Goal: Navigation & Orientation: Find specific page/section

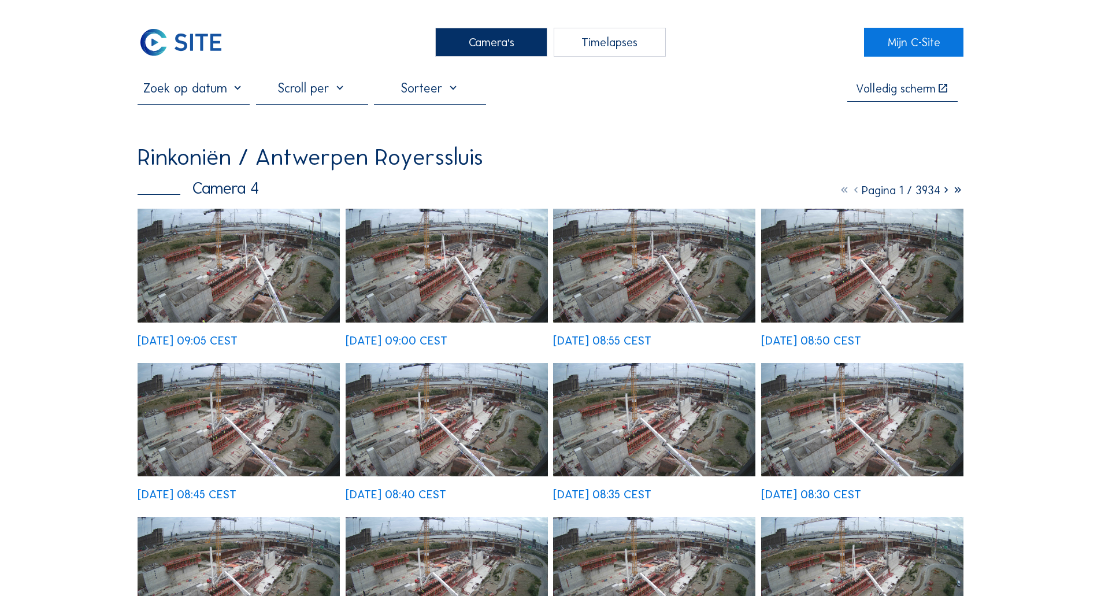
click at [268, 251] on img at bounding box center [239, 266] width 202 height 114
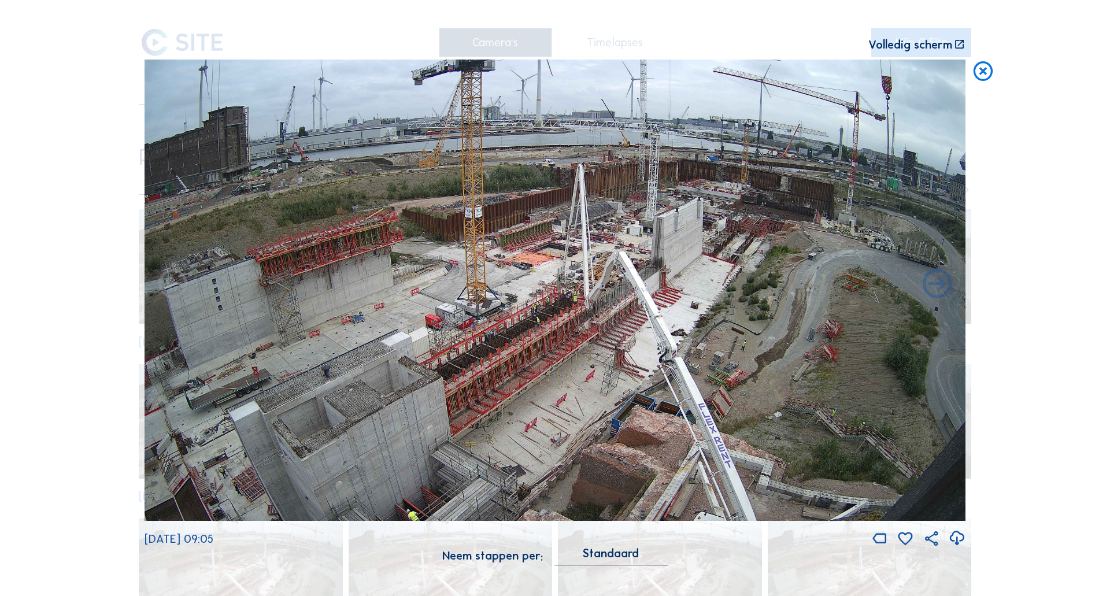
click at [979, 68] on icon at bounding box center [982, 72] width 23 height 24
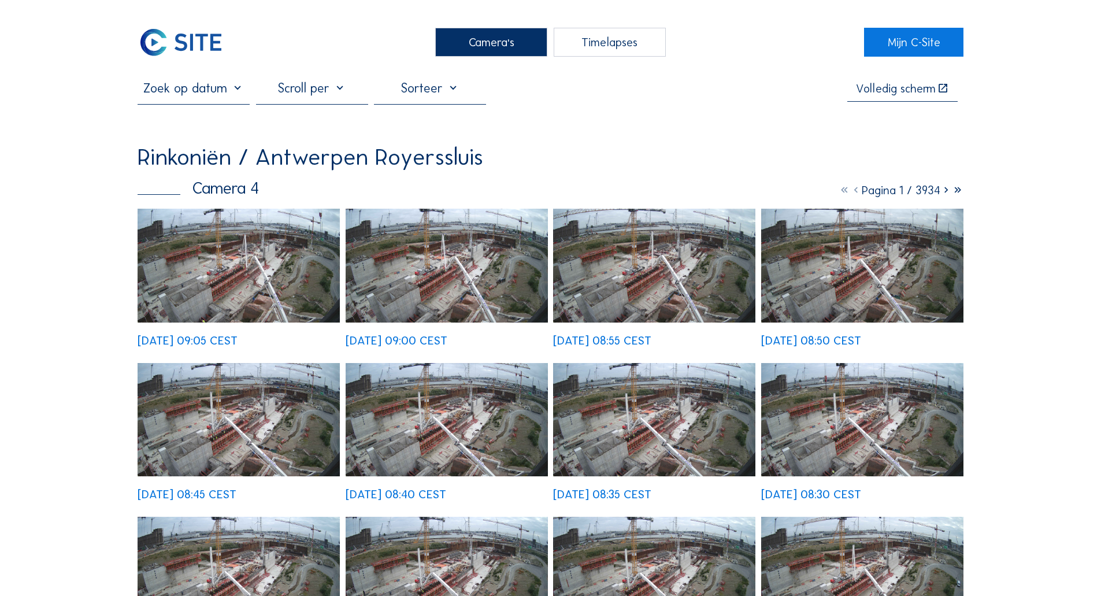
click at [447, 51] on div "Camera's" at bounding box center [491, 42] width 112 height 29
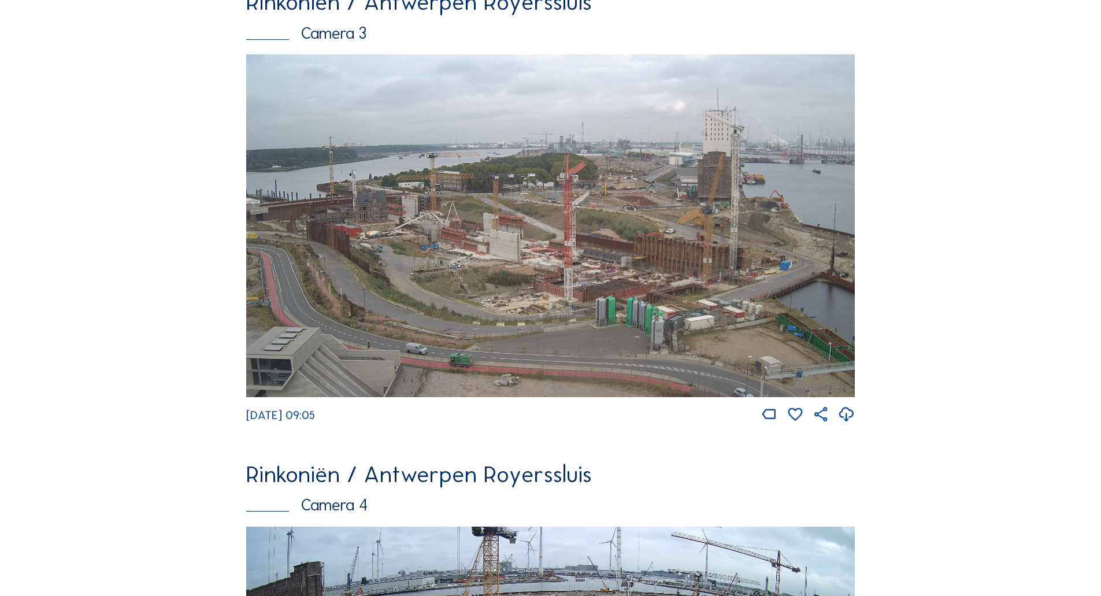
scroll to position [1098, 0]
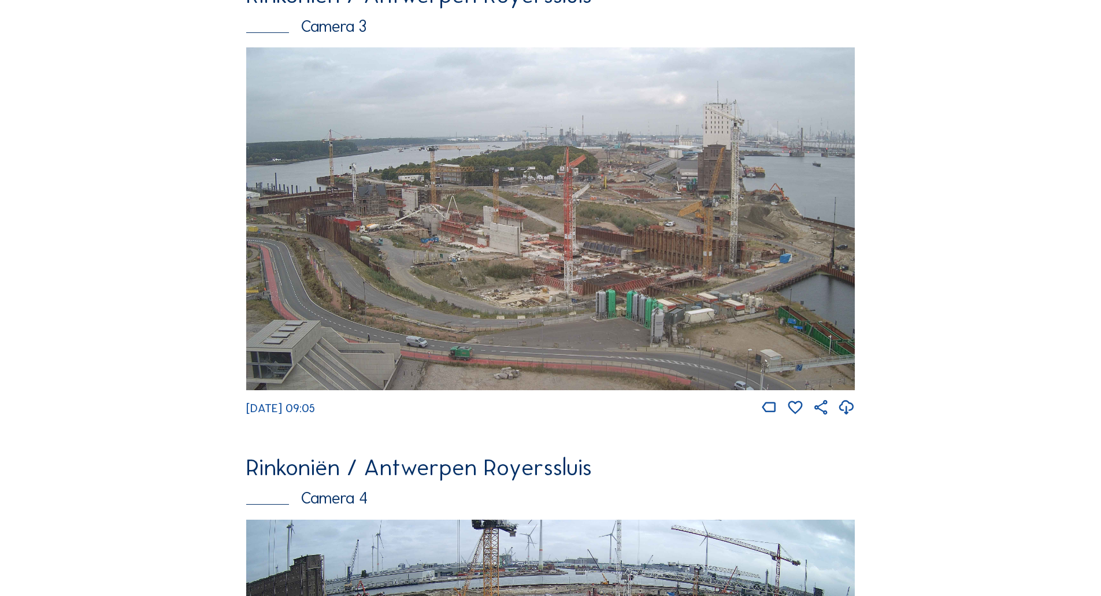
click at [404, 244] on img at bounding box center [550, 218] width 609 height 343
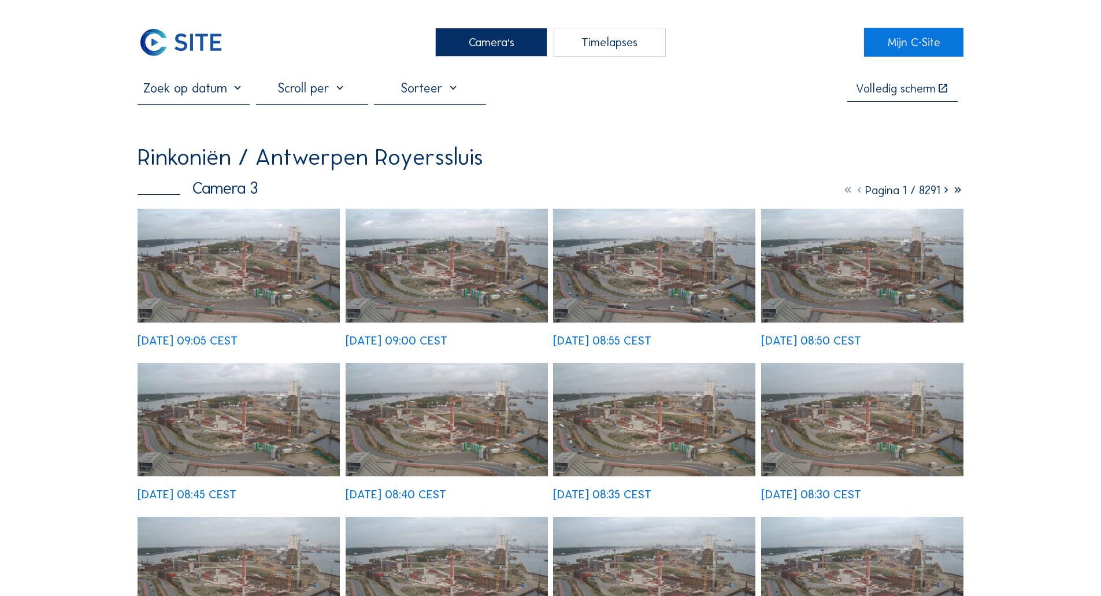
click at [202, 283] on img at bounding box center [239, 266] width 202 height 114
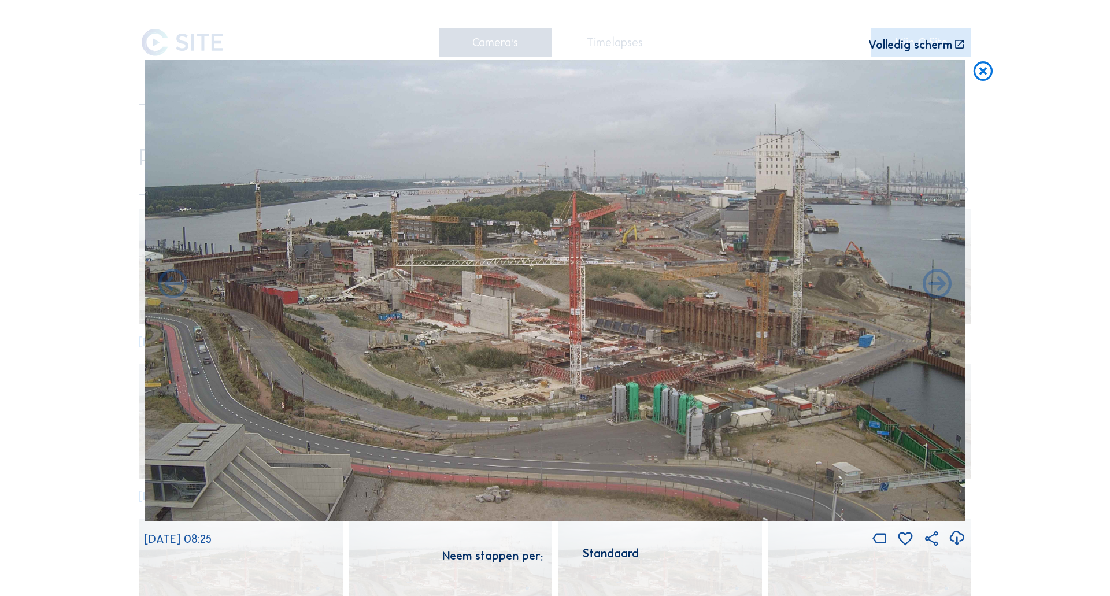
click at [980, 76] on icon at bounding box center [982, 72] width 23 height 24
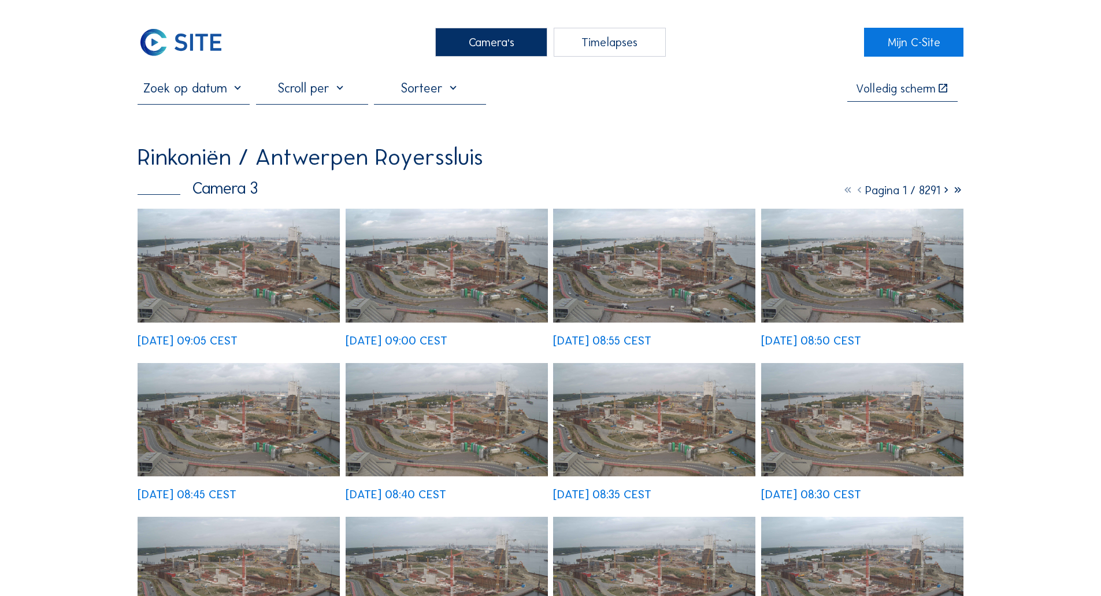
click at [502, 40] on div "Camera's" at bounding box center [491, 42] width 112 height 29
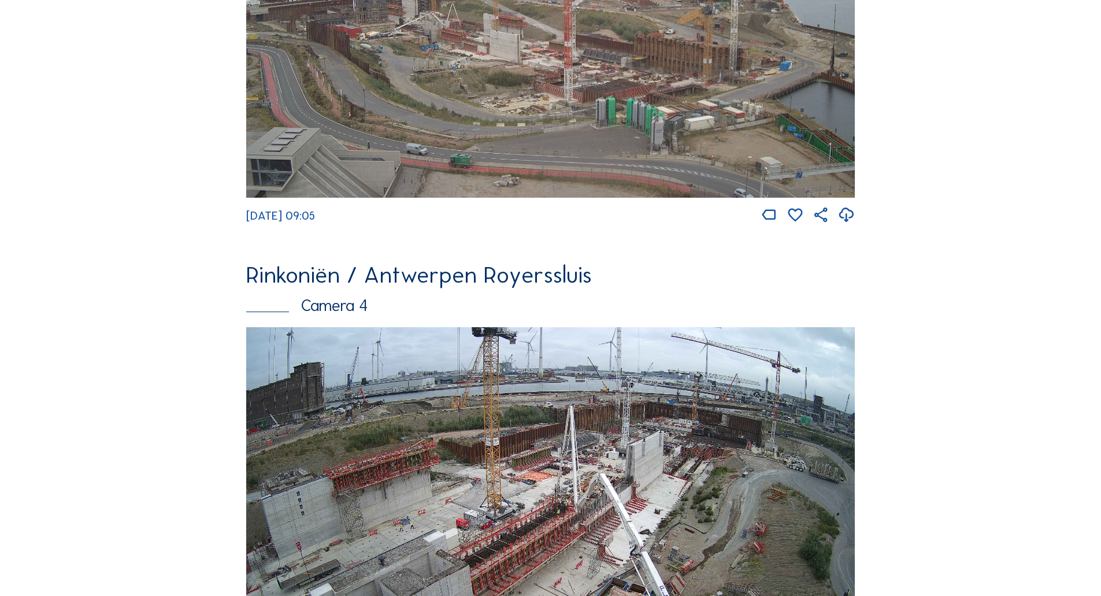
scroll to position [1445, 0]
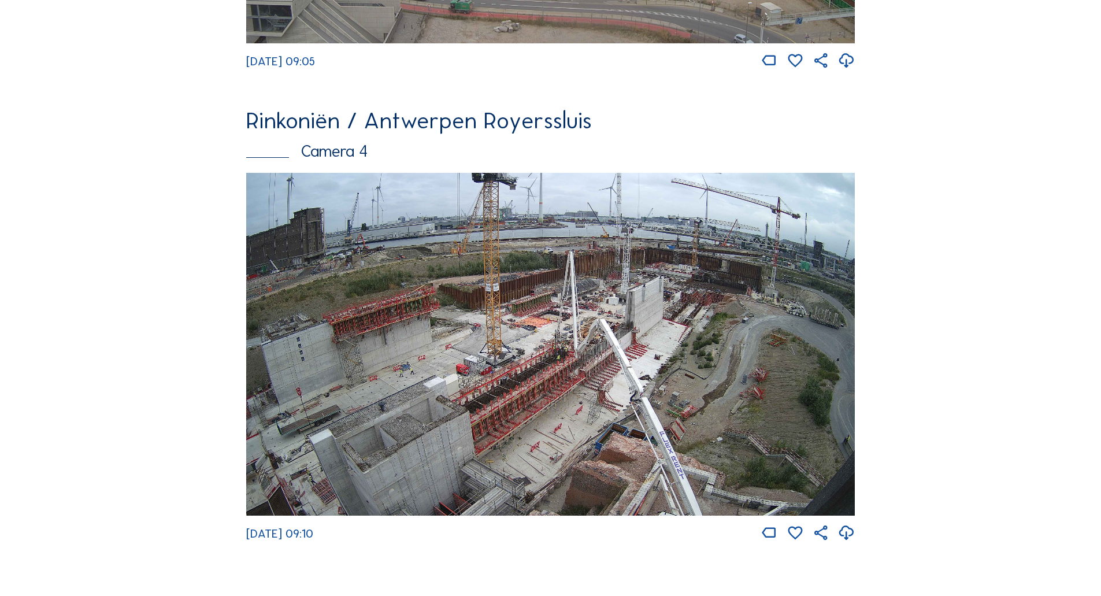
click at [657, 380] on img at bounding box center [550, 344] width 609 height 343
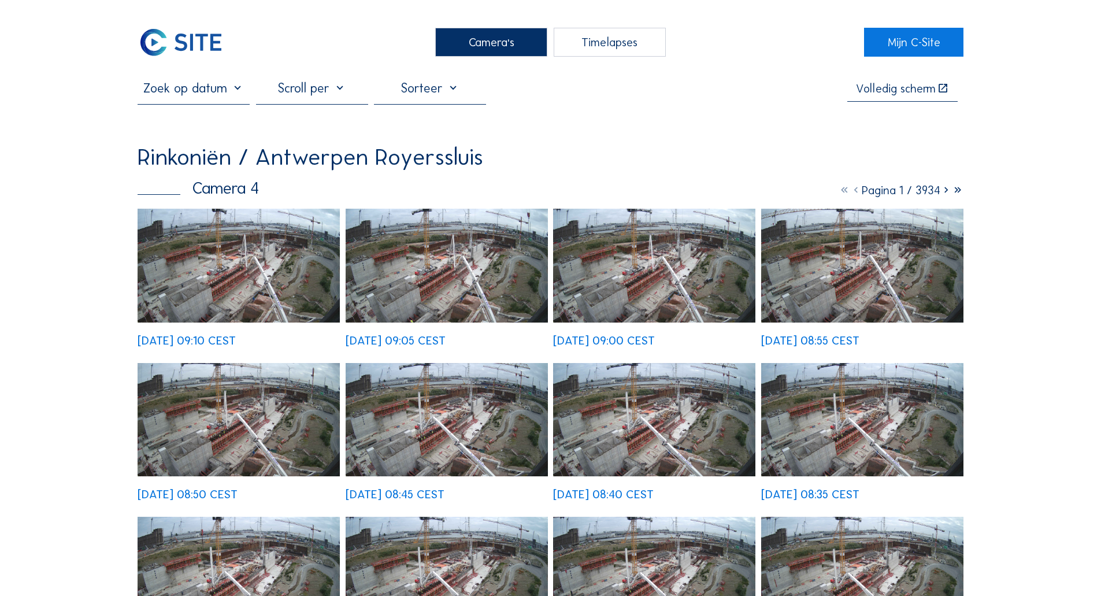
click at [252, 223] on img at bounding box center [239, 266] width 202 height 114
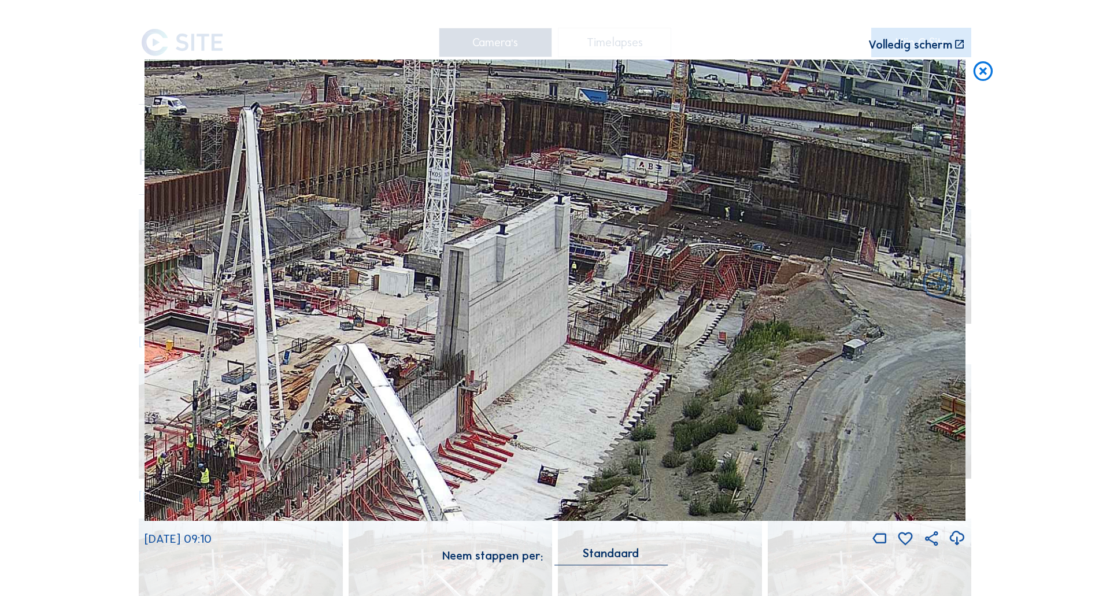
drag, startPoint x: 764, startPoint y: 209, endPoint x: 728, endPoint y: 226, distance: 39.6
click at [728, 226] on img at bounding box center [554, 291] width 821 height 462
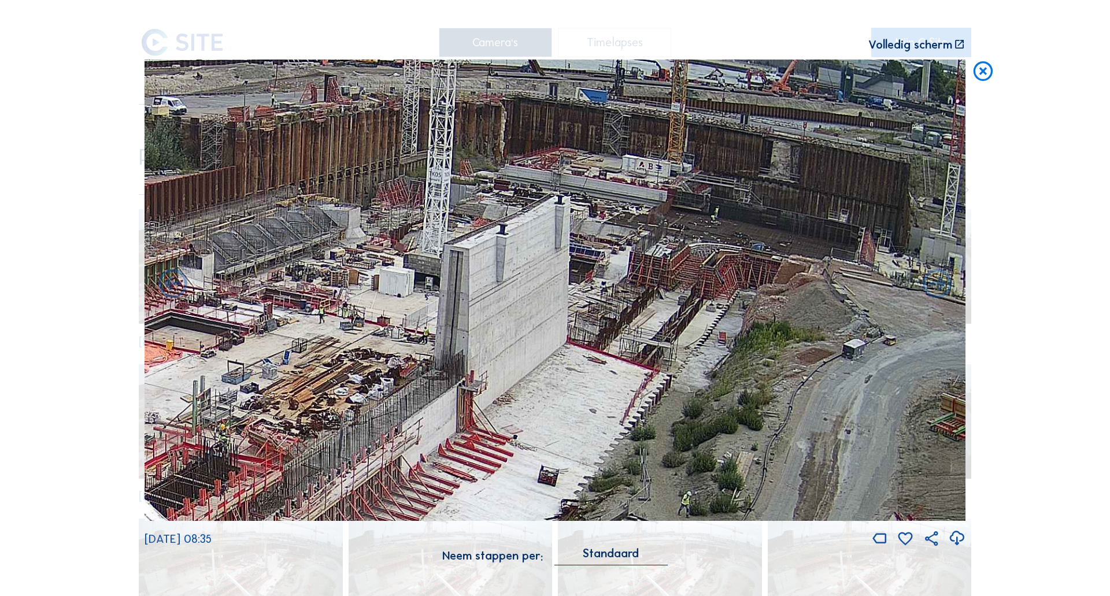
click at [988, 81] on icon at bounding box center [982, 72] width 23 height 24
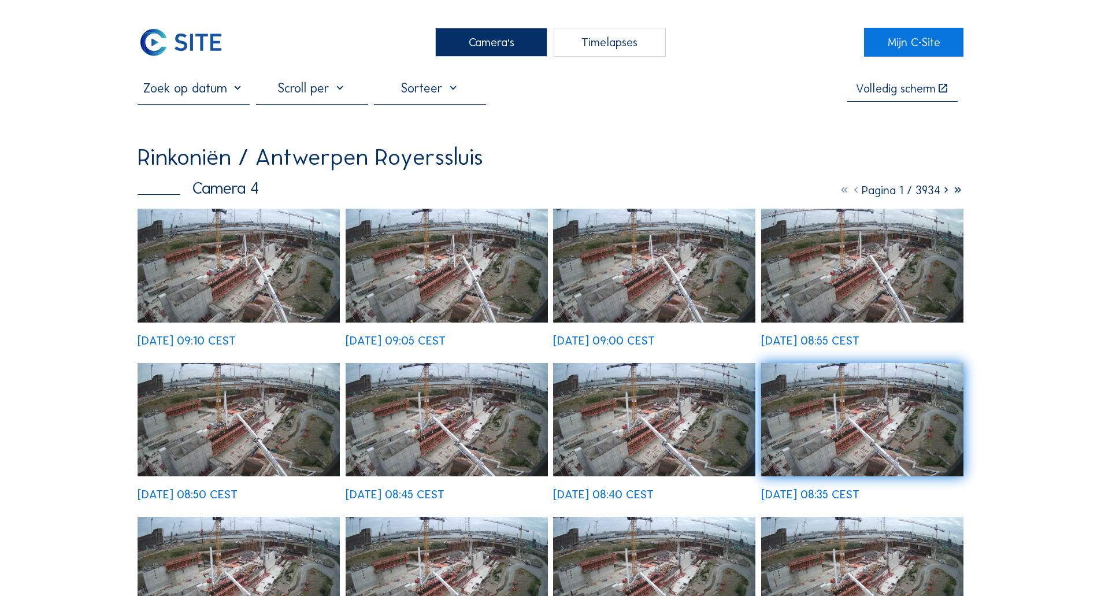
click at [503, 55] on div "Camera's" at bounding box center [491, 42] width 112 height 29
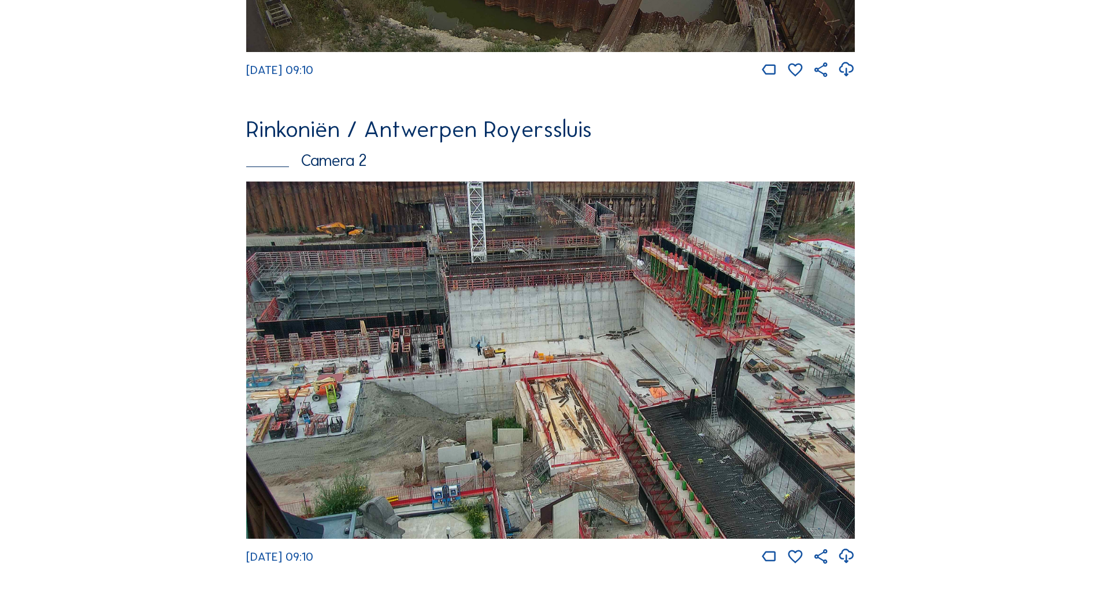
scroll to position [520, 0]
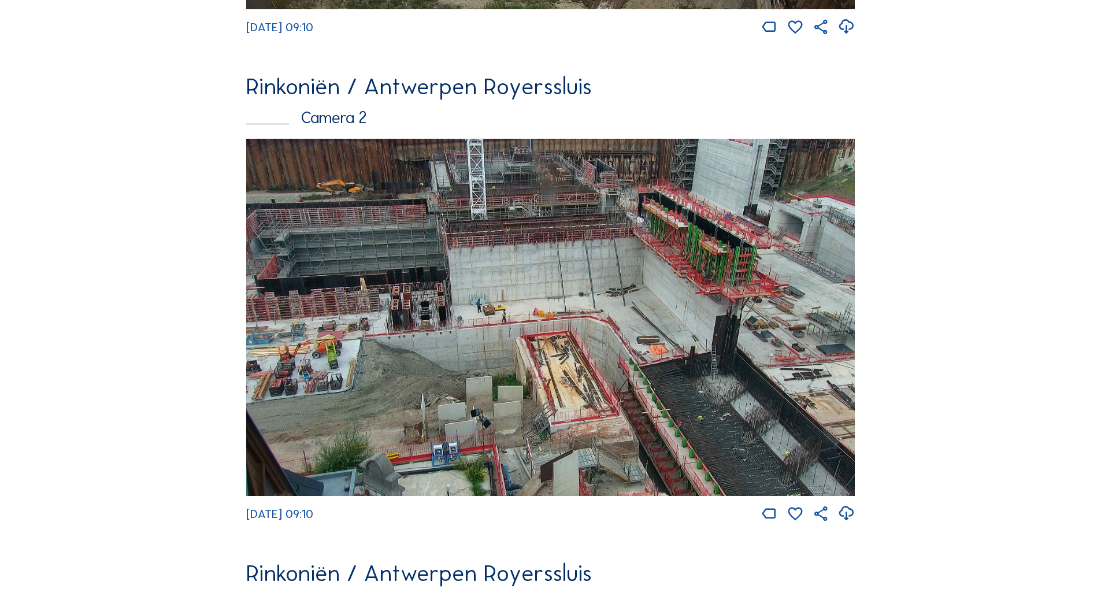
click at [553, 379] on img at bounding box center [550, 317] width 609 height 357
